Goal: Communication & Community: Answer question/provide support

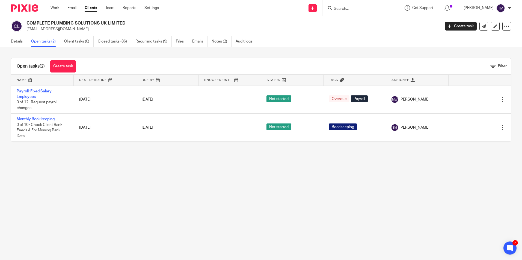
click at [359, 7] on input "Search" at bounding box center [357, 9] width 49 height 5
type input "valen"
click at [356, 21] on link at bounding box center [382, 23] width 100 height 13
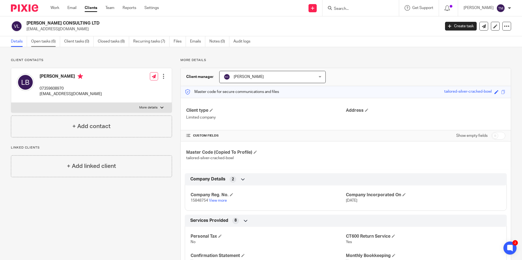
click at [52, 42] on link "Open tasks (6)" at bounding box center [45, 41] width 29 height 11
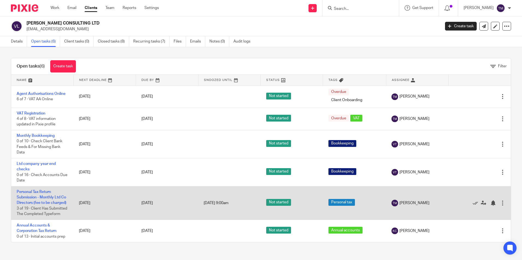
scroll to position [10, 0]
click at [48, 190] on link "Personal Tax Return Submission - Monthly Ltd Co Directors (fee to be charged)" at bounding box center [42, 197] width 50 height 15
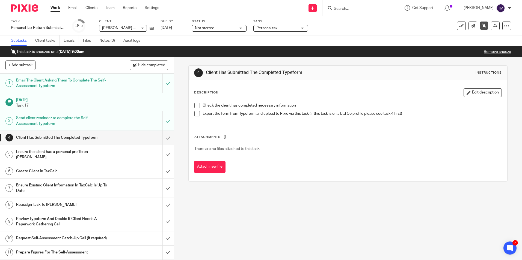
click at [368, 4] on div at bounding box center [360, 8] width 76 height 16
click at [354, 7] on input "Search" at bounding box center [357, 9] width 49 height 5
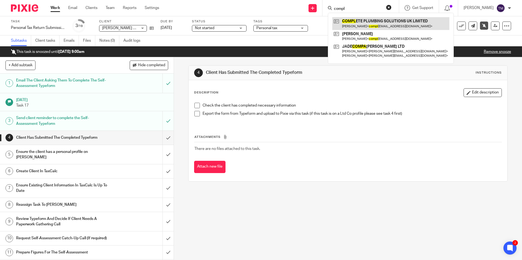
type input "compl"
click at [359, 19] on link at bounding box center [390, 23] width 117 height 13
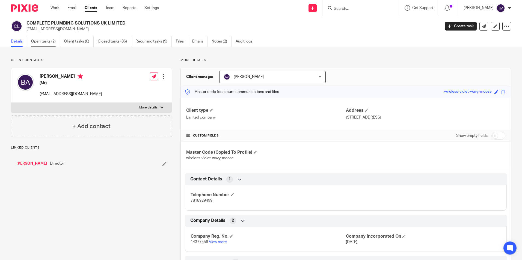
click at [38, 41] on link "Open tasks (2)" at bounding box center [45, 41] width 29 height 11
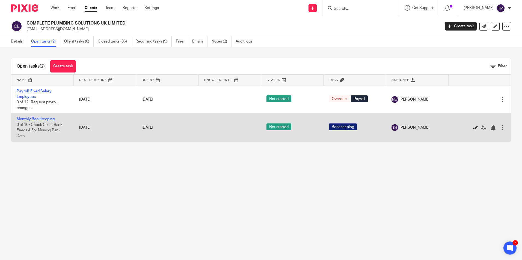
click at [472, 127] on icon at bounding box center [474, 127] width 5 height 5
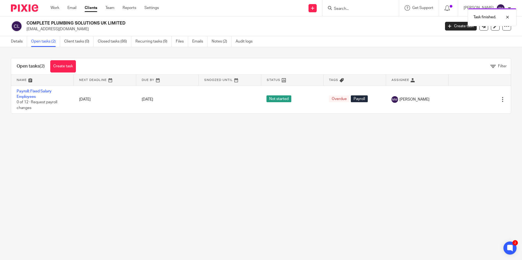
click at [57, 12] on div "Work Email Clients Team Reports Settings Work Email Clients Team Reports Settin…" at bounding box center [106, 8] width 122 height 16
click at [55, 7] on link "Work" at bounding box center [54, 7] width 9 height 5
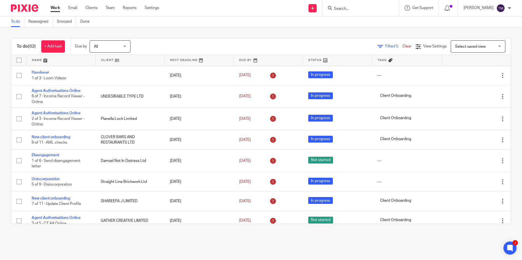
click at [394, 46] on span "(1)" at bounding box center [396, 46] width 4 height 4
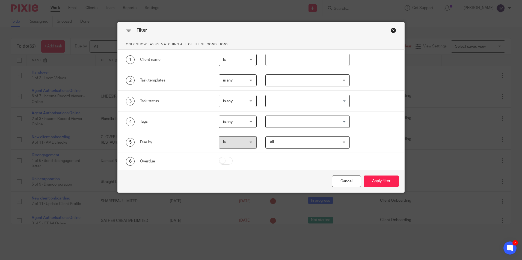
click at [306, 82] on div at bounding box center [307, 81] width 84 height 12
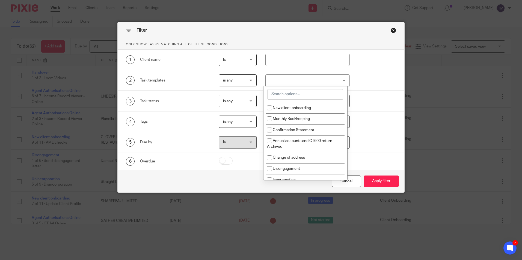
click at [298, 94] on input "search" at bounding box center [305, 94] width 76 height 10
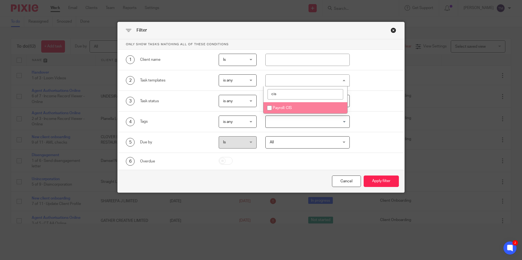
type input "cis"
click at [274, 109] on input "checkbox" at bounding box center [269, 108] width 10 height 10
checkbox input "true"
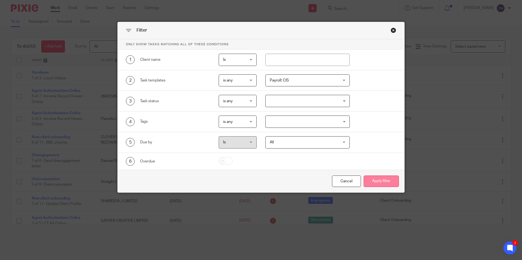
click at [381, 179] on button "Apply filter" at bounding box center [381, 182] width 35 height 12
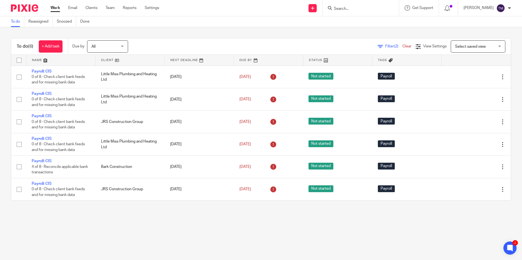
click at [355, 12] on div at bounding box center [360, 8] width 76 height 16
click at [355, 9] on input "Search" at bounding box center [357, 9] width 49 height 5
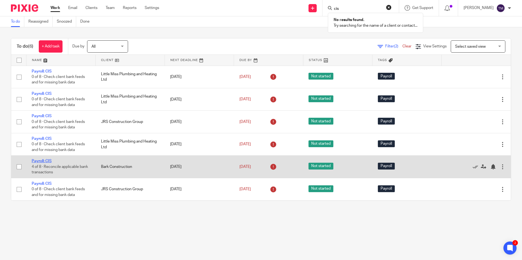
type input "cis"
click at [42, 161] on link "Payroll: CIS" at bounding box center [42, 161] width 20 height 4
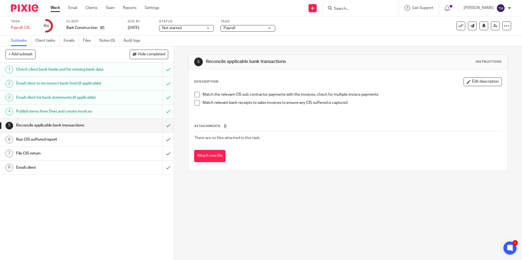
click at [106, 166] on h1 "Email client" at bounding box center [63, 168] width 94 height 8
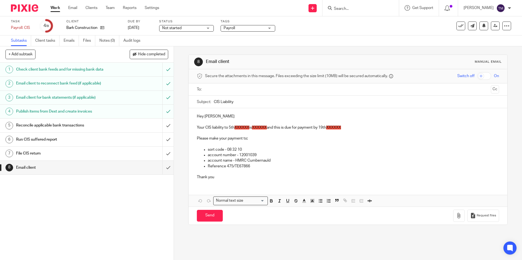
click at [222, 90] on input "text" at bounding box center [347, 90] width 281 height 6
click at [261, 128] on span "XXXXXX" at bounding box center [259, 129] width 15 height 4
paste div
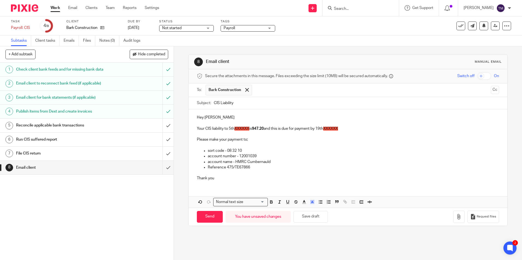
click at [241, 128] on span "XXXXXX" at bounding box center [241, 129] width 15 height 4
click at [327, 129] on span "XXXXXX" at bounding box center [324, 129] width 15 height 4
drag, startPoint x: 341, startPoint y: 132, endPoint x: 220, endPoint y: 128, distance: 121.2
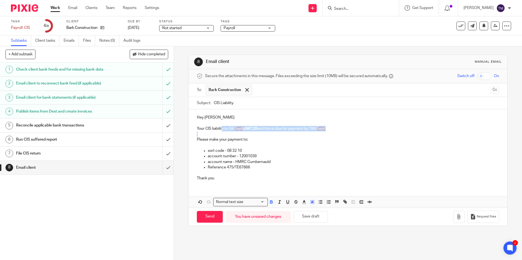
click at [220, 128] on div "Hey [PERSON_NAME] Your CIS liability to [DATE] is 947.20 and this is due for pa…" at bounding box center [348, 147] width 318 height 76
click at [311, 203] on polyline "button" at bounding box center [312, 202] width 2 height 2
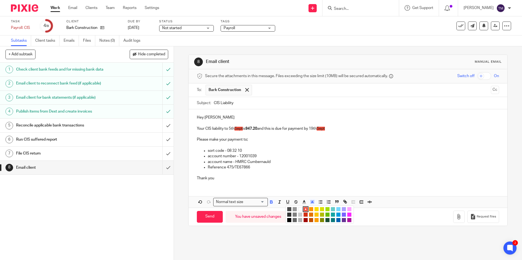
click at [298, 208] on li "color:#FFFFFF" at bounding box center [300, 209] width 4 height 4
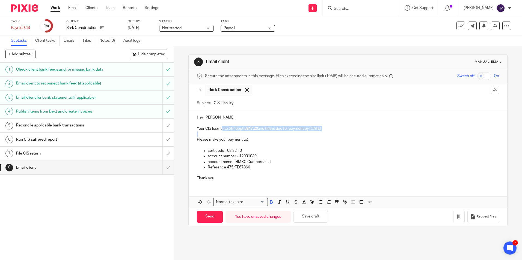
click at [241, 128] on p "Your CIS liability to 5th Septis 947.20 and this is due for payment by [DATE]" at bounding box center [348, 128] width 302 height 5
click at [206, 220] on input "Send" at bounding box center [210, 217] width 26 height 12
type input "Sent"
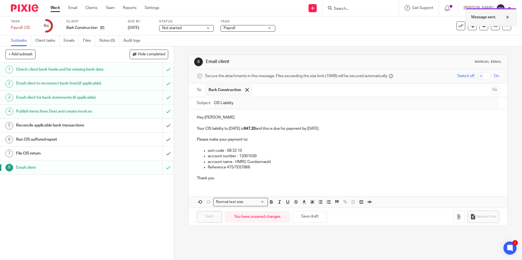
click at [506, 16] on div at bounding box center [503, 17] width 15 height 7
click at [459, 24] on button at bounding box center [460, 26] width 9 height 9
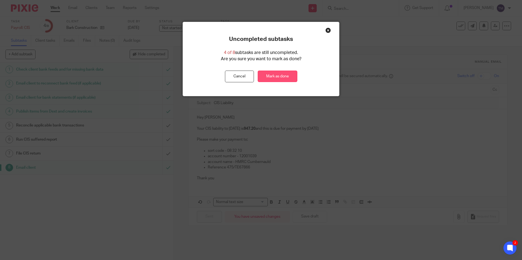
click at [276, 72] on link "Mark as done" at bounding box center [278, 77] width 40 height 12
